Goal: Task Accomplishment & Management: Complete application form

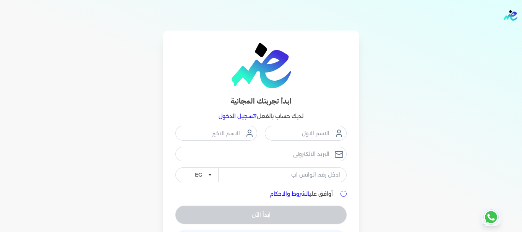
scroll to position [29, 0]
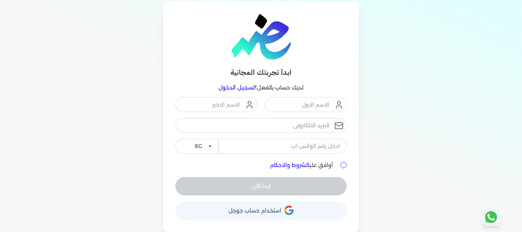
click at [263, 208] on span "استخدام حساب جوجل" at bounding box center [255, 210] width 53 height 5
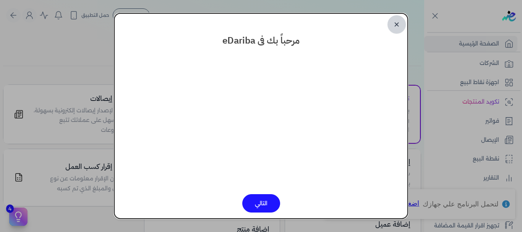
click at [395, 19] on link "✕" at bounding box center [397, 24] width 18 height 18
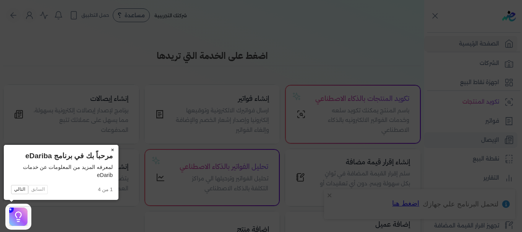
click at [489, 144] on icon at bounding box center [261, 116] width 522 height 232
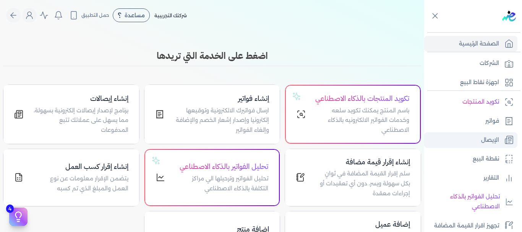
click at [492, 141] on p "الإيصال" at bounding box center [490, 140] width 18 height 10
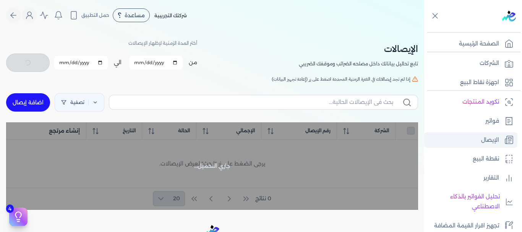
click at [494, 137] on p "الإيصال" at bounding box center [490, 140] width 18 height 10
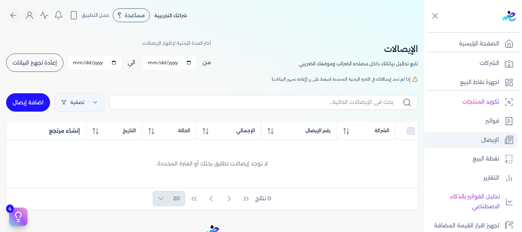
checkbox input "false"
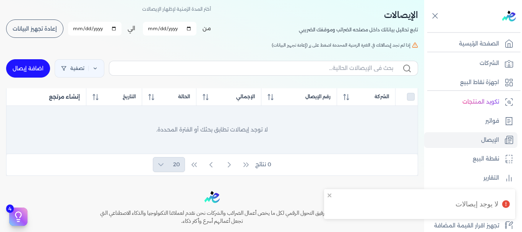
scroll to position [18, 0]
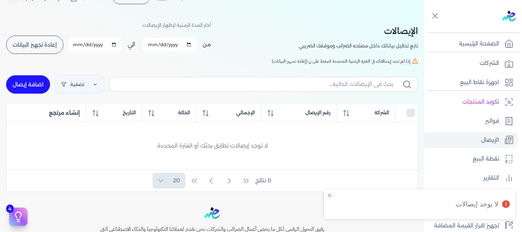
click at [38, 89] on link "اضافة إيصال" at bounding box center [28, 84] width 44 height 18
select select
select select "EGP"
select select "EGS"
select select "B"
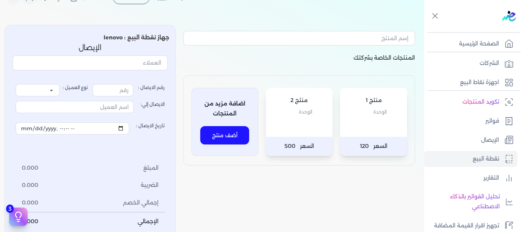
type input "1"
select select "P"
type input "عميل نقدي"
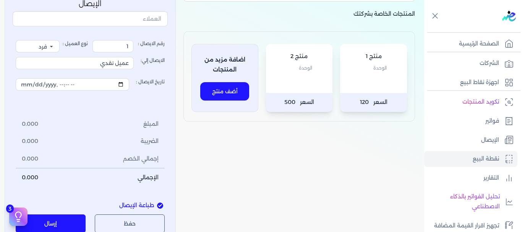
scroll to position [18, 0]
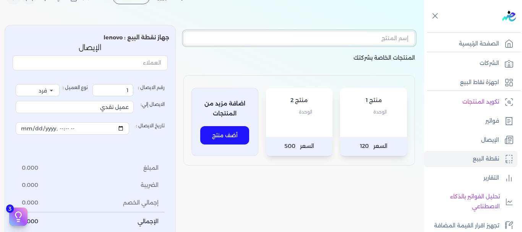
click at [388, 37] on input "text" at bounding box center [299, 38] width 232 height 15
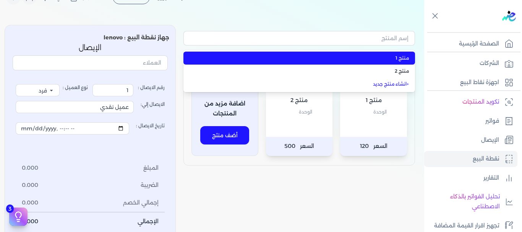
click at [404, 57] on span "منتج 1" at bounding box center [304, 58] width 210 height 7
type input "منتج 1"
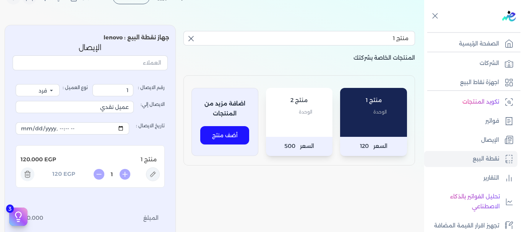
click at [372, 115] on p "الوحدة" at bounding box center [374, 112] width 52 height 10
click at [378, 127] on div "منتج 1 الوحدة" at bounding box center [373, 112] width 67 height 49
click at [385, 139] on p "السعر 120" at bounding box center [373, 146] width 67 height 19
type input "5"
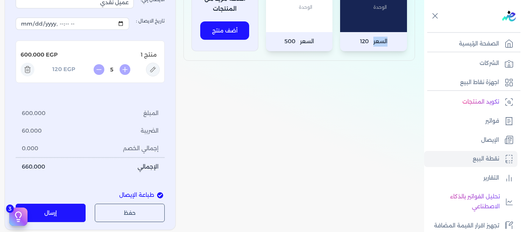
scroll to position [153, 0]
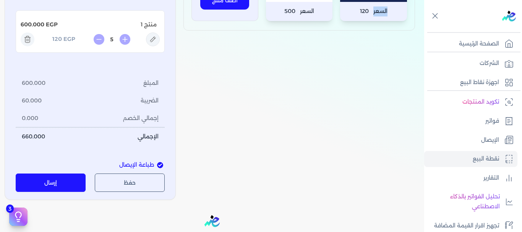
click at [133, 184] on button "حفظ" at bounding box center [130, 183] width 70 height 18
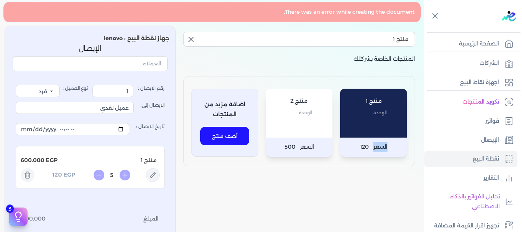
scroll to position [0, 0]
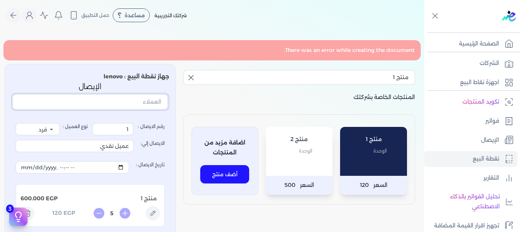
click at [133, 107] on input "text" at bounding box center [90, 101] width 155 height 15
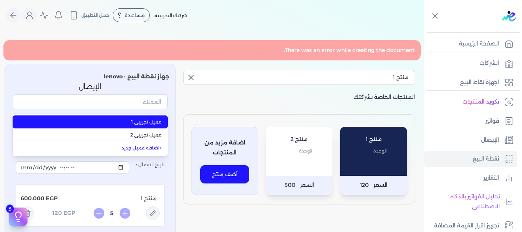
click at [148, 122] on span "عميل تجريبي 1" at bounding box center [95, 122] width 134 height 7
type input "عميل تجريبي 1"
select select "B"
type input "عميل تجريبي 1"
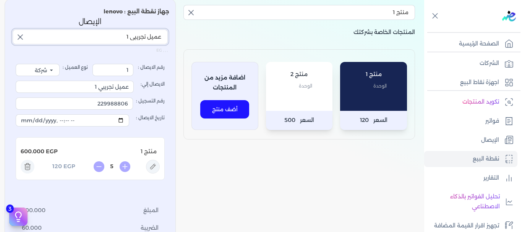
scroll to position [76, 0]
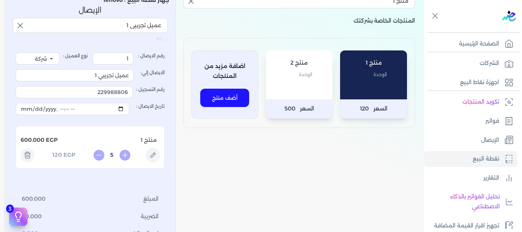
click at [97, 155] on icon at bounding box center [99, 155] width 11 height 11
type input "2"
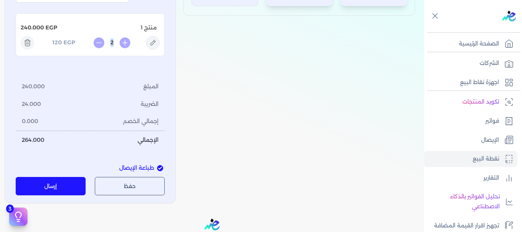
scroll to position [229, 0]
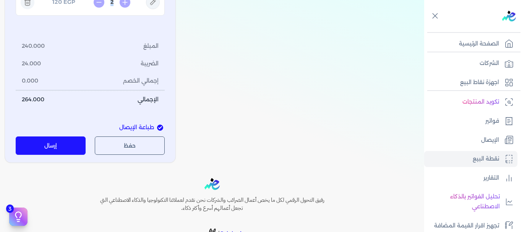
click at [121, 147] on button "حفظ" at bounding box center [130, 145] width 70 height 18
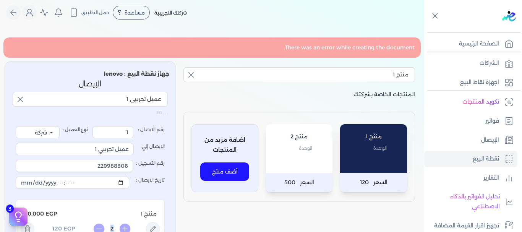
scroll to position [0, 0]
